Goal: Task Accomplishment & Management: Complete application form

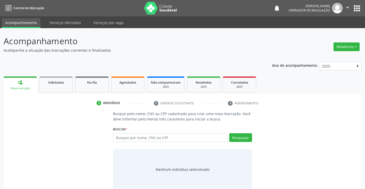
click at [142, 138] on input "text" at bounding box center [170, 137] width 114 height 9
type input "705009645637851"
click at [241, 138] on button "Pesquisar" at bounding box center [240, 137] width 23 height 9
type input "705009645637851"
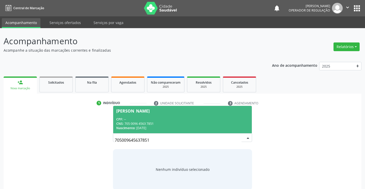
click at [160, 120] on div "CPF: --" at bounding box center [182, 119] width 132 height 4
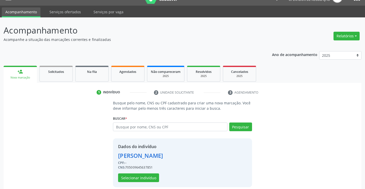
scroll to position [16, 0]
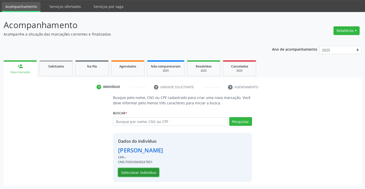
click at [139, 170] on button "Selecionar indivíduo" at bounding box center [138, 172] width 41 height 9
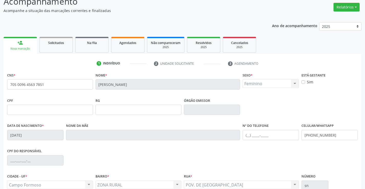
scroll to position [88, 0]
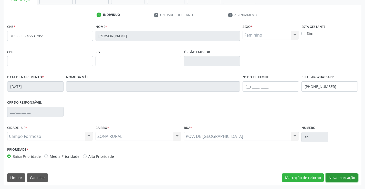
click at [341, 177] on button "Nova marcação" at bounding box center [342, 178] width 32 height 9
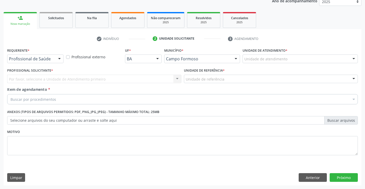
scroll to position [65, 0]
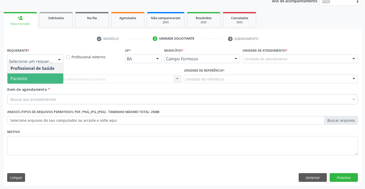
click at [35, 76] on span "Paciente" at bounding box center [35, 79] width 56 height 10
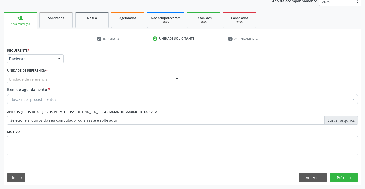
click at [35, 76] on div "Unidade de referência" at bounding box center [94, 79] width 174 height 9
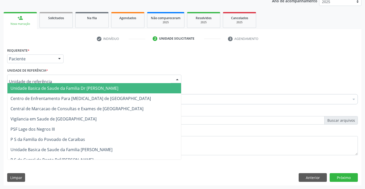
click at [50, 88] on span "Unidade Basica de Saude da Familia Dr [PERSON_NAME]" at bounding box center [65, 89] width 108 height 6
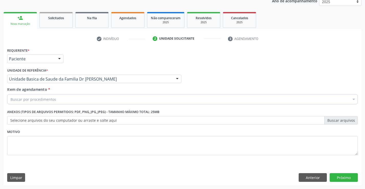
click at [56, 98] on div "Buscar por procedimentos" at bounding box center [182, 99] width 351 height 10
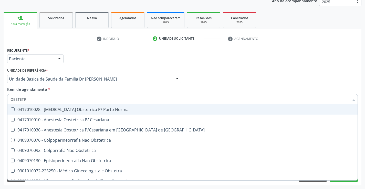
type input "OBSTETRA"
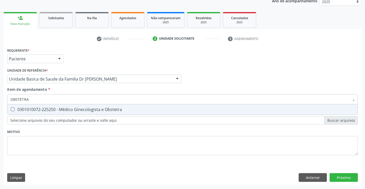
click at [83, 109] on div "0301010072-225250 - Médico Ginecologista e Obstetra" at bounding box center [183, 110] width 344 height 4
checkbox Obstetra "true"
click at [341, 178] on div "Requerente * Paciente Profissional de Saúde Paciente Nenhum resultado encontrad…" at bounding box center [183, 116] width 358 height 139
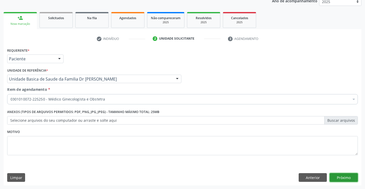
click at [341, 178] on button "Próximo" at bounding box center [344, 177] width 28 height 9
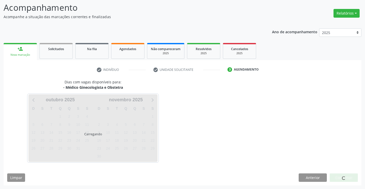
scroll to position [34, 0]
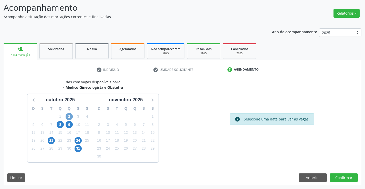
click at [69, 117] on span "2" at bounding box center [69, 116] width 7 height 7
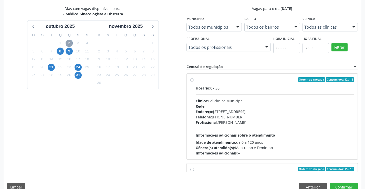
scroll to position [117, 0]
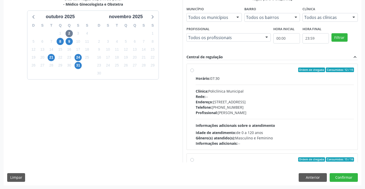
click at [244, 74] on label "Ordem de chegada Consumidos: 12 / 15 Horário: 07:30 Clínica: Policlínica Munici…" at bounding box center [275, 107] width 159 height 79
click at [194, 72] on input "Ordem de chegada Consumidos: 12 / 15 Horário: 07:30 Clínica: Policlínica Munici…" at bounding box center [192, 70] width 4 height 5
radio input "true"
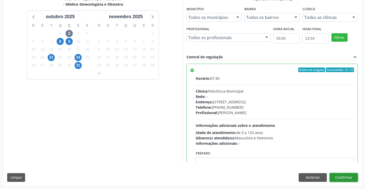
click at [338, 177] on button "Confirmar" at bounding box center [344, 177] width 28 height 9
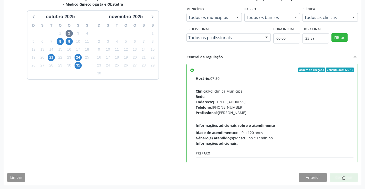
scroll to position [0, 0]
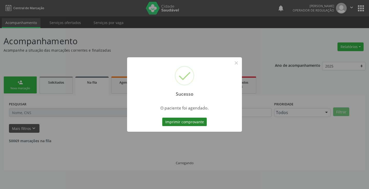
click at [184, 122] on button "Imprimir comprovante" at bounding box center [184, 122] width 45 height 9
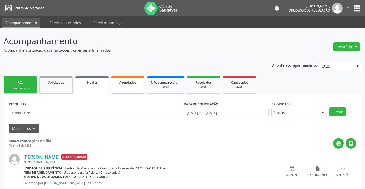
click at [134, 84] on span "Agendados" at bounding box center [127, 82] width 17 height 4
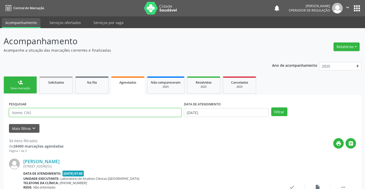
click at [151, 114] on input "text" at bounding box center [95, 112] width 172 height 9
type input "NATAN"
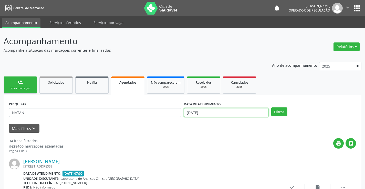
click at [190, 109] on input "[DATE]" at bounding box center [226, 112] width 85 height 9
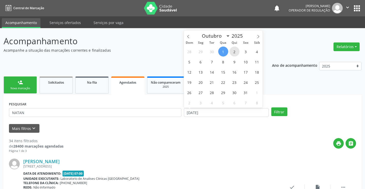
click at [236, 54] on span "2" at bounding box center [235, 52] width 10 height 10
type input "[DATE]"
click at [236, 54] on span "2" at bounding box center [235, 52] width 10 height 10
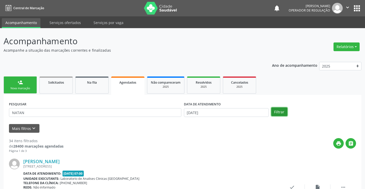
click at [277, 111] on button "Filtrar" at bounding box center [279, 112] width 16 height 9
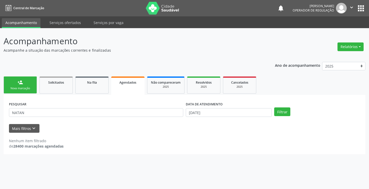
click at [87, 107] on div "PESQUISAR NATAN" at bounding box center [96, 110] width 177 height 20
click at [84, 112] on input "NATAN" at bounding box center [96, 112] width 174 height 9
click at [274, 108] on button "Filtrar" at bounding box center [282, 112] width 16 height 9
click at [218, 112] on input "[DATE]" at bounding box center [229, 112] width 86 height 9
click at [279, 111] on button "Filtrar" at bounding box center [282, 112] width 16 height 9
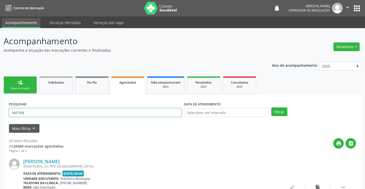
click at [172, 115] on input "NATAN" at bounding box center [95, 112] width 172 height 9
click at [271, 108] on button "Filtrar" at bounding box center [279, 112] width 16 height 9
click at [18, 113] on input "NATAN" at bounding box center [95, 112] width 172 height 9
type input "[PERSON_NAME]"
click at [271, 108] on button "Filtrar" at bounding box center [279, 112] width 16 height 9
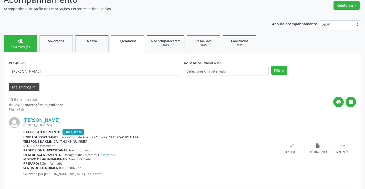
scroll to position [26, 0]
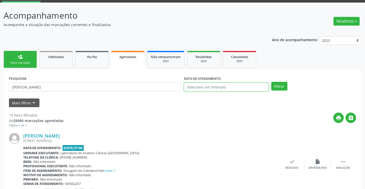
click at [205, 83] on input "text" at bounding box center [226, 87] width 85 height 9
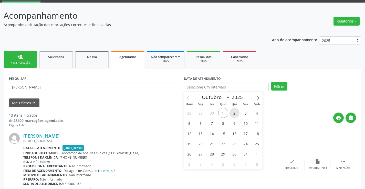
click at [233, 112] on span "2" at bounding box center [235, 113] width 10 height 10
type input "[DATE]"
click at [233, 112] on span "2" at bounding box center [235, 113] width 10 height 10
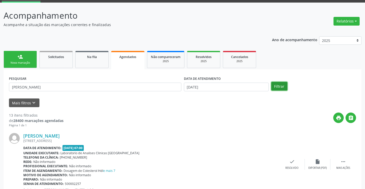
click at [277, 88] on button "Filtrar" at bounding box center [279, 86] width 16 height 9
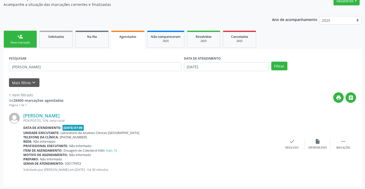
scroll to position [47, 0]
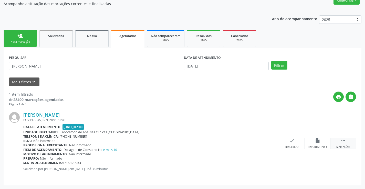
click at [346, 142] on icon "" at bounding box center [344, 141] width 6 height 6
click at [245, 143] on div "print Imprimir" at bounding box center [241, 143] width 26 height 11
